Goal: Information Seeking & Learning: Understand process/instructions

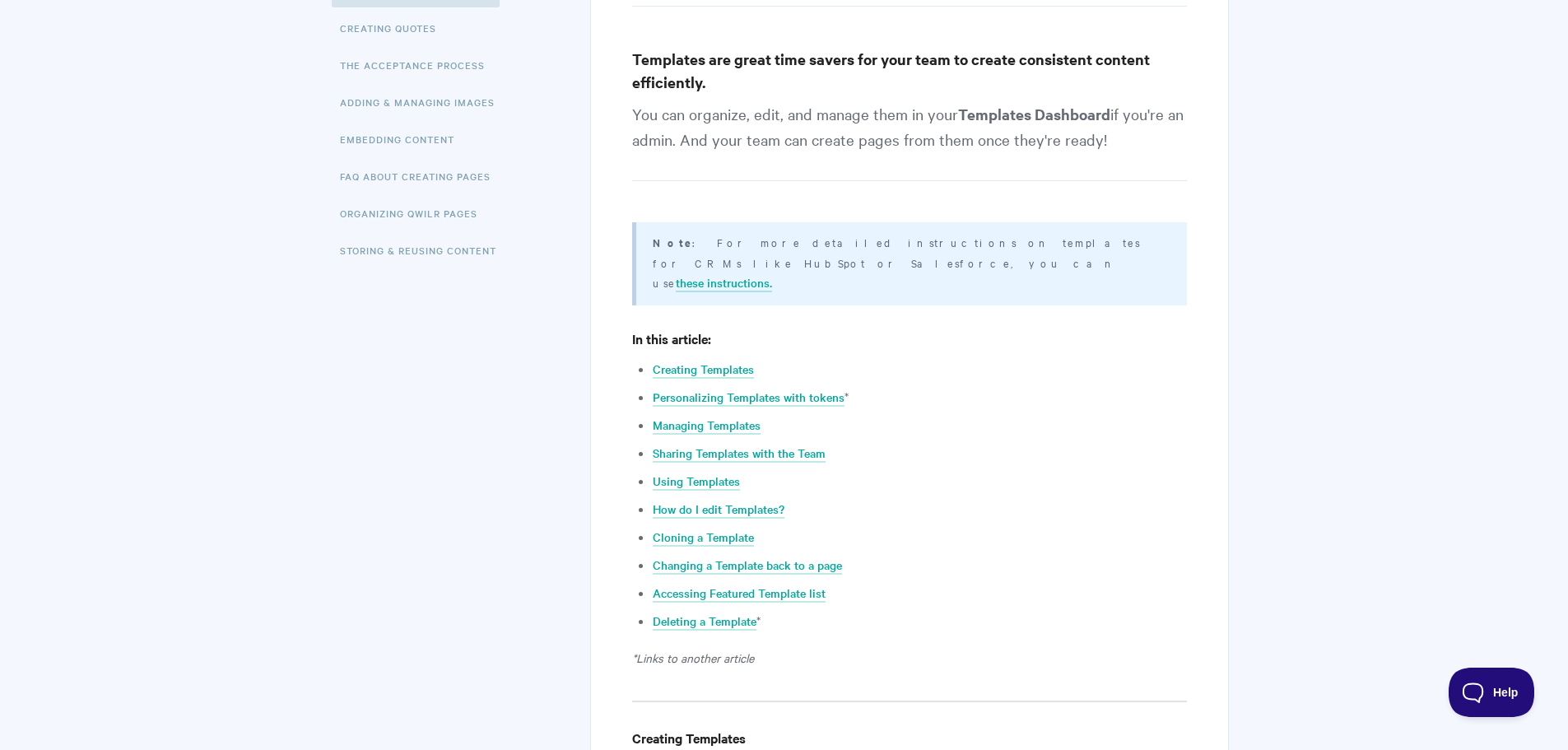
scroll to position [411, 0]
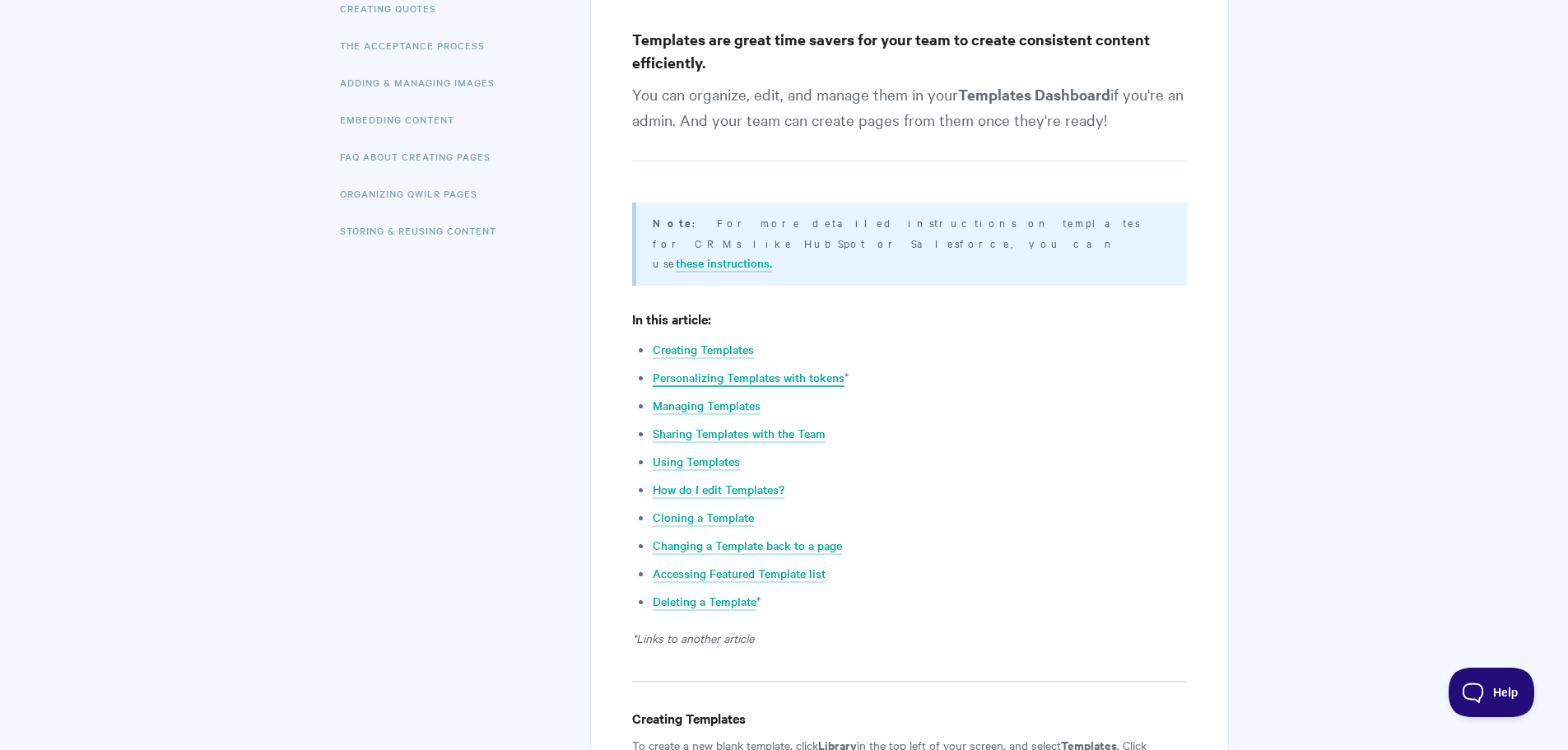
click at [801, 369] on link "Personalizing Templates with tokens" at bounding box center [749, 378] width 192 height 18
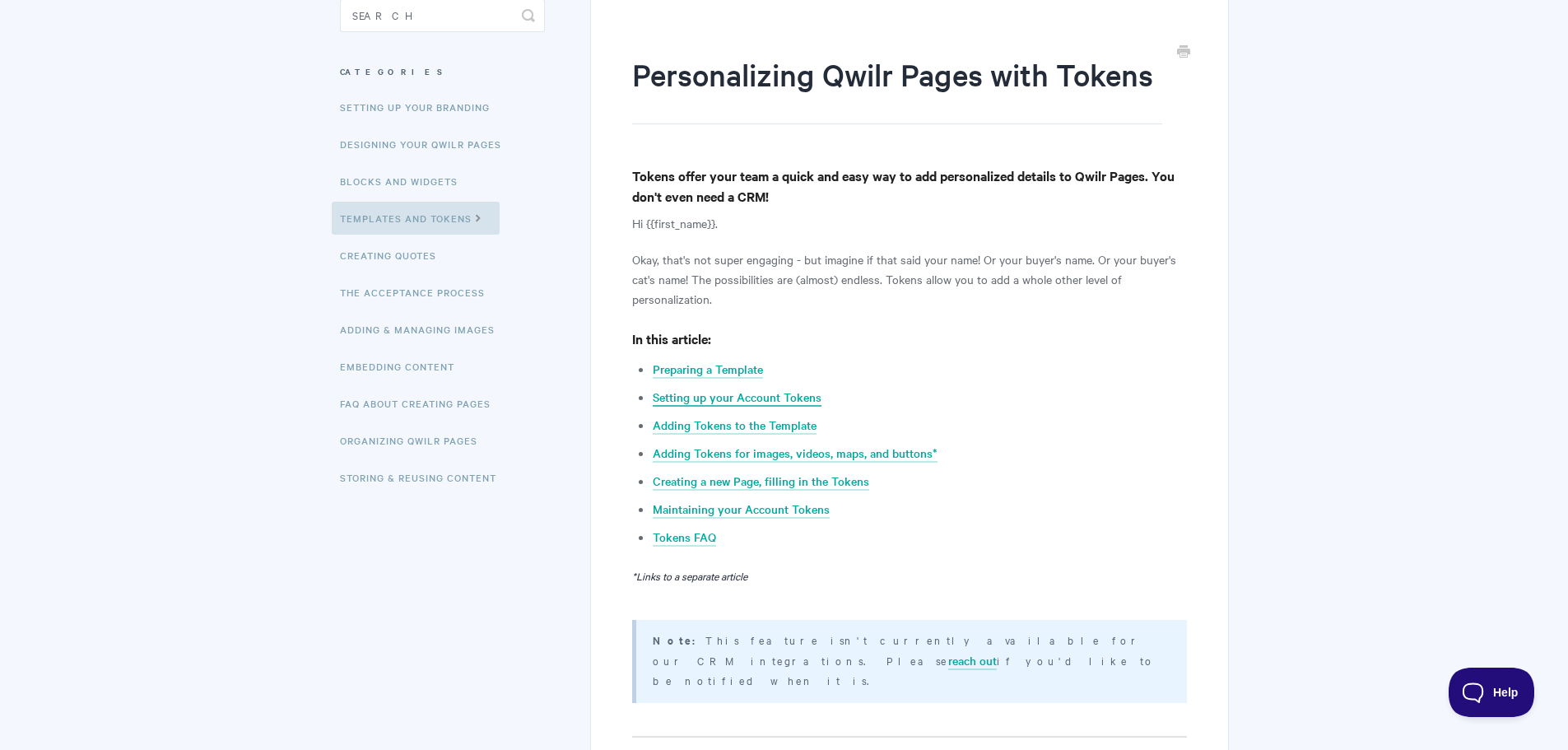
click at [792, 398] on link "Setting up your Account Tokens" at bounding box center [737, 397] width 169 height 18
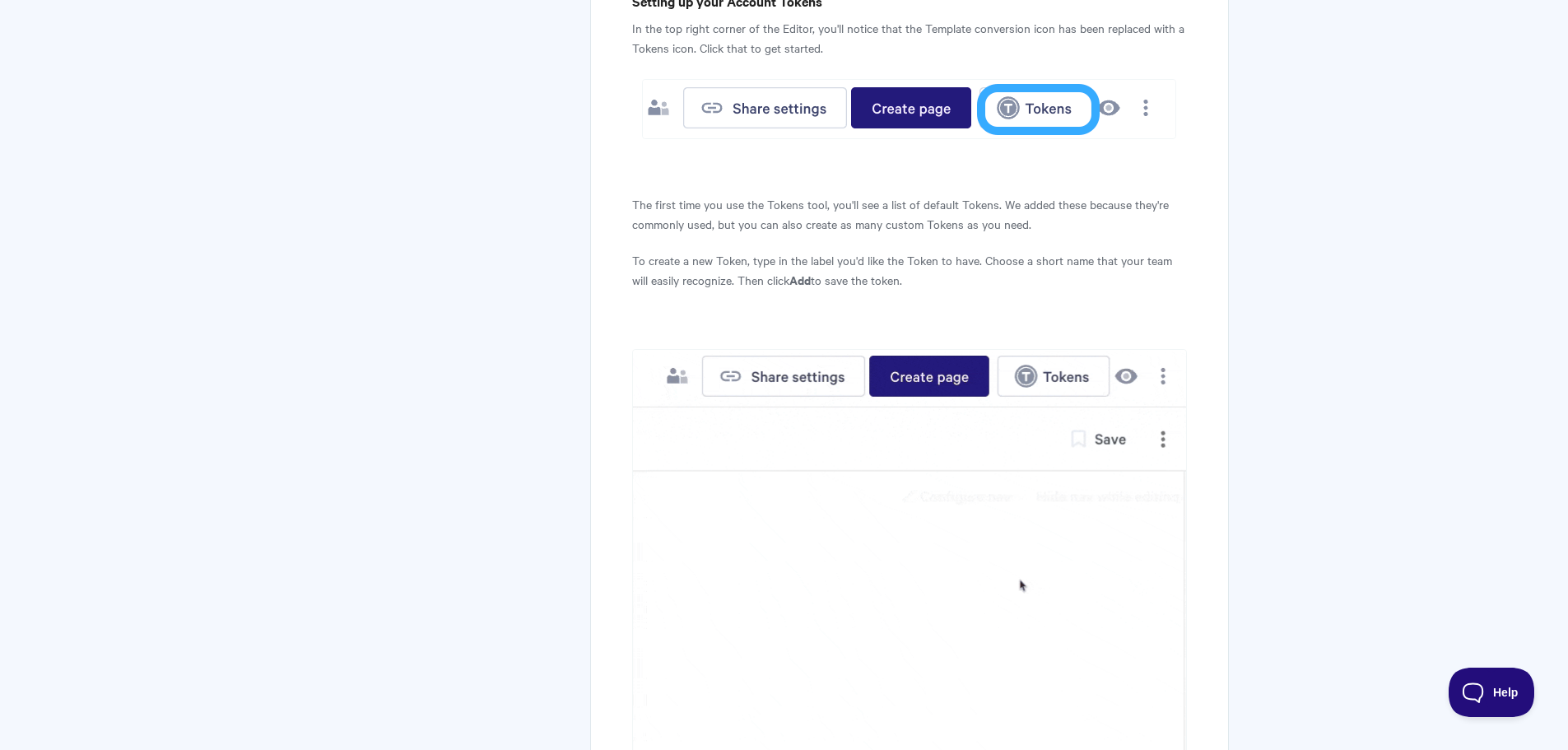
scroll to position [1192, 0]
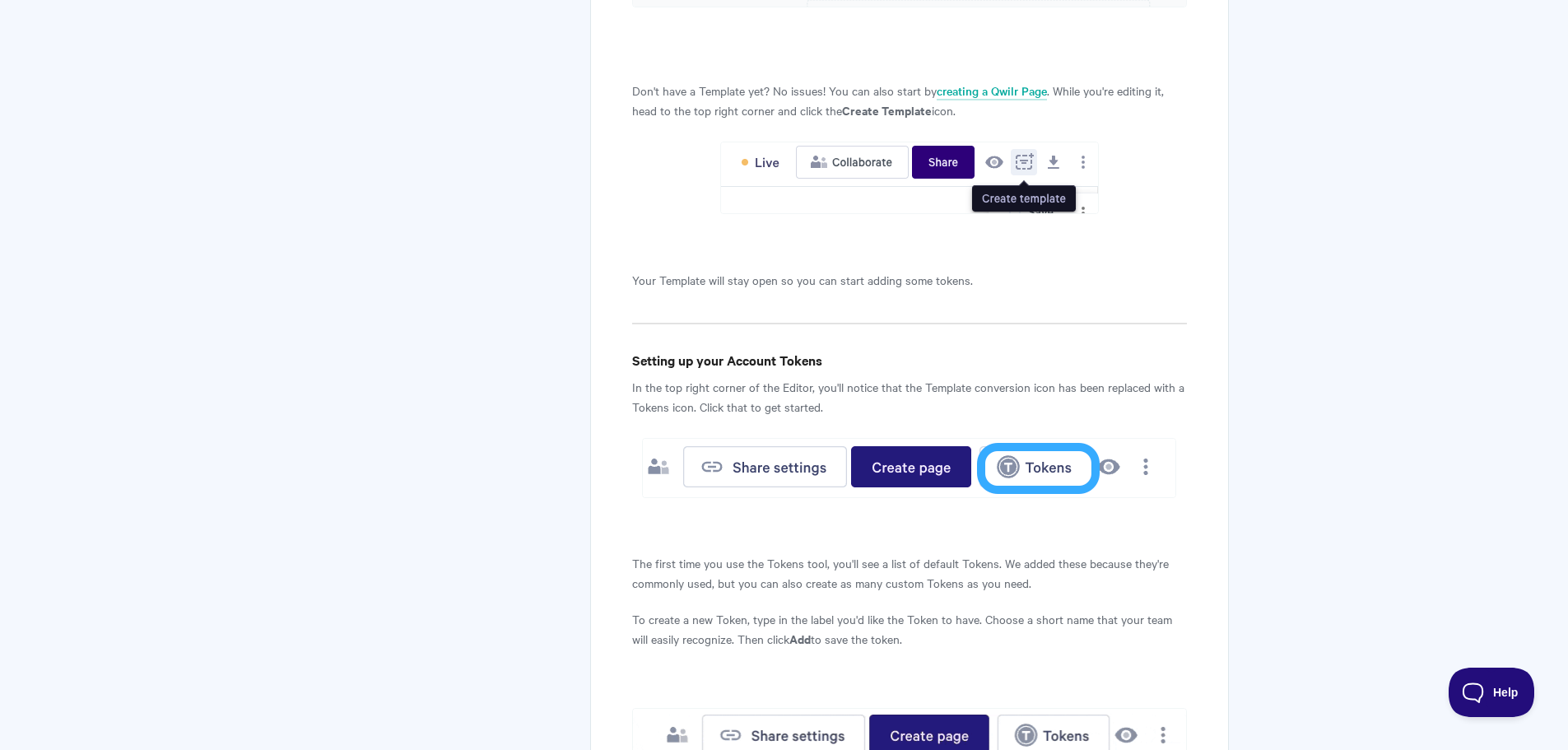
click at [941, 377] on p "In the top right corner of the Editor, you'll notice that the Template conversi…" at bounding box center [909, 396] width 554 height 39
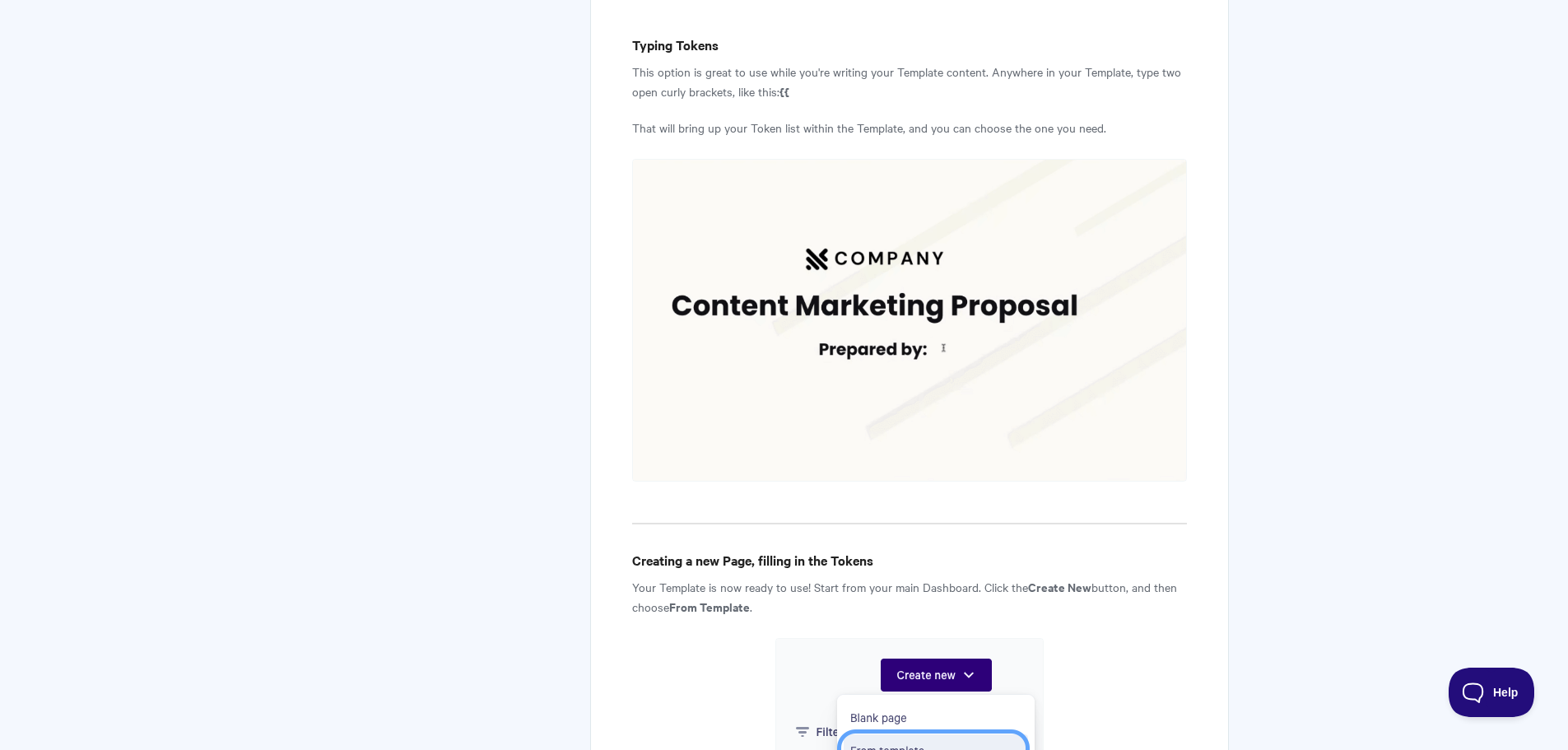
scroll to position [3825, 0]
